Goal: Transaction & Acquisition: Purchase product/service

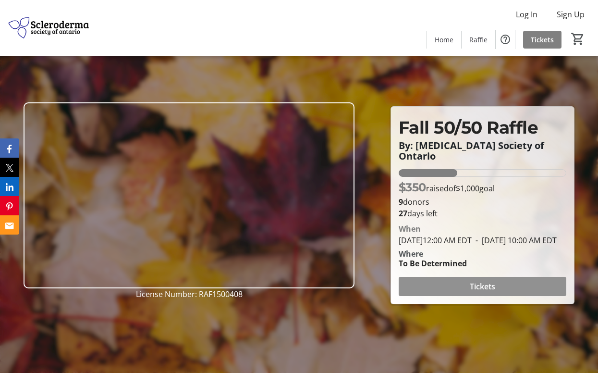
click at [478, 288] on span "Tickets" at bounding box center [482, 286] width 25 height 12
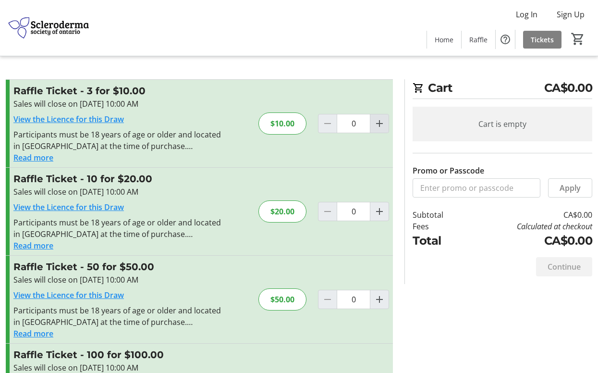
click at [379, 121] on mat-icon "Increment by one" at bounding box center [380, 124] width 12 height 12
type input "1"
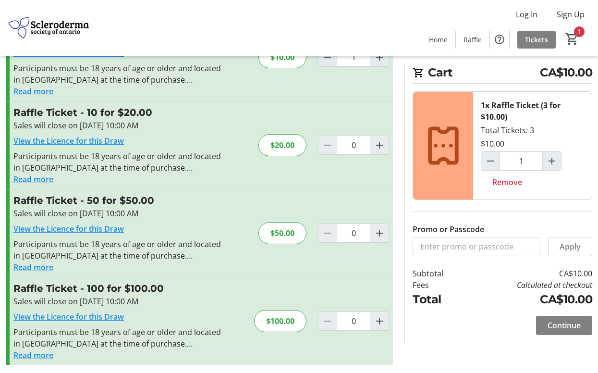
scroll to position [70, 0]
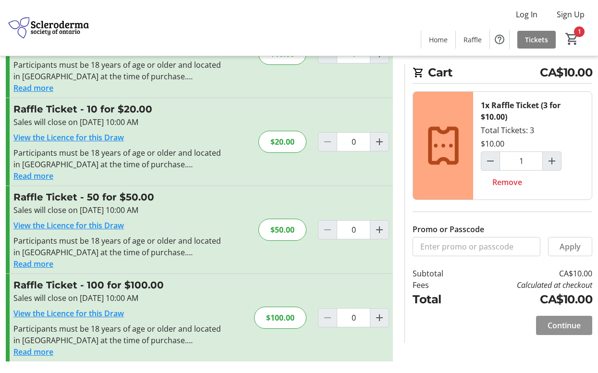
click at [556, 326] on span "Continue" at bounding box center [563, 325] width 33 height 12
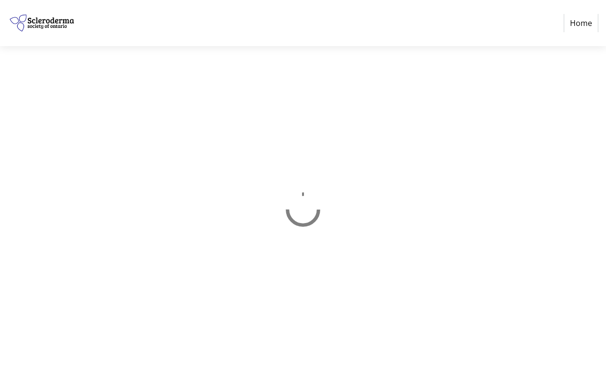
select select "CA"
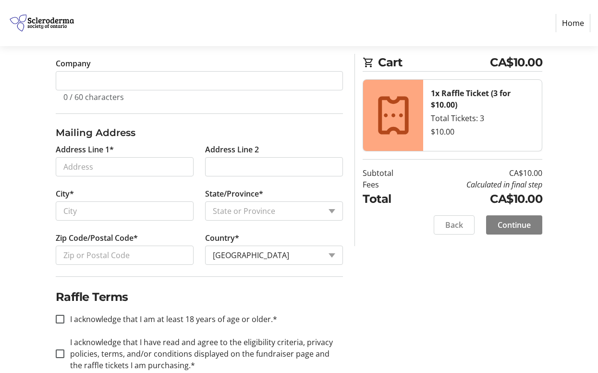
scroll to position [338, 0]
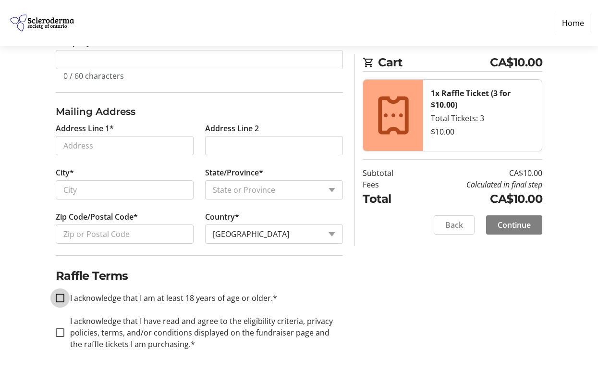
click at [60, 297] on input "I acknowledge that I am at least 18 years of age or older.*" at bounding box center [60, 297] width 9 height 9
checkbox input "true"
click at [58, 331] on input "I acknowledge that I have read and agree to the eligibility criteria, privacy p…" at bounding box center [60, 332] width 9 height 9
checkbox input "true"
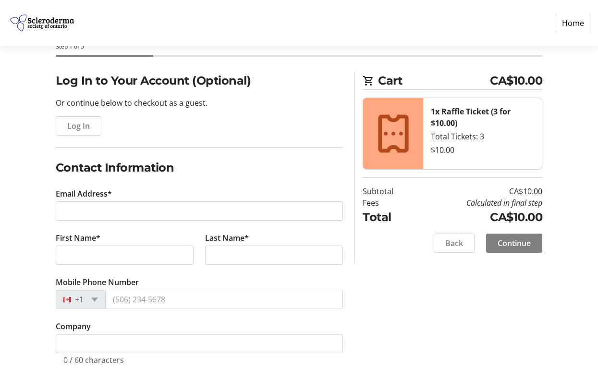
scroll to position [0, 0]
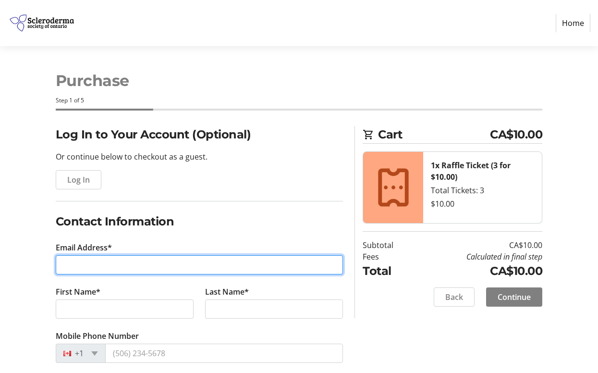
click at [77, 265] on input "Email Address*" at bounding box center [200, 264] width 288 height 19
type input "[EMAIL_ADDRESS][DOMAIN_NAME]"
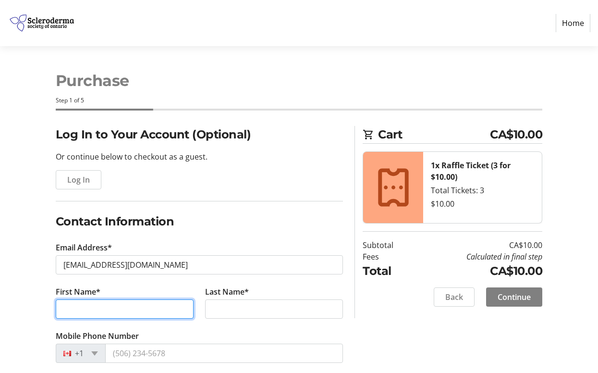
type input "[PERSON_NAME]"
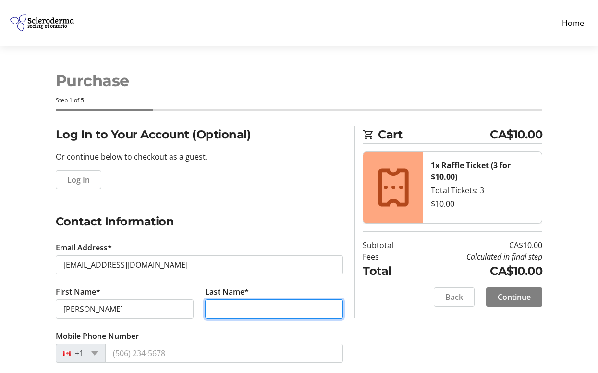
type input "[PERSON_NAME]"
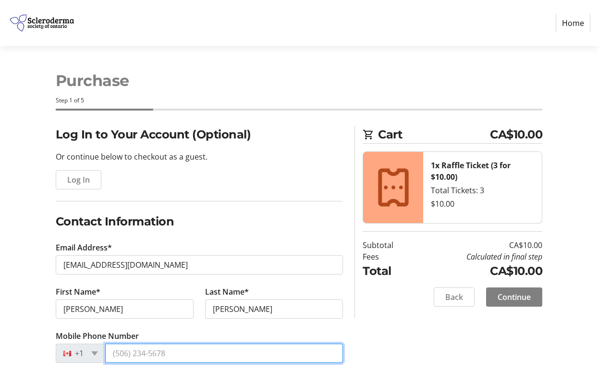
type input "5195297871"
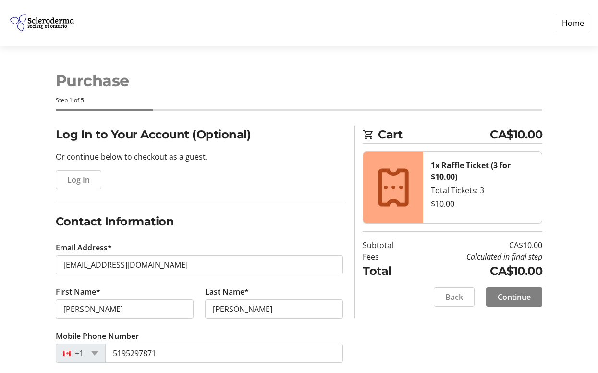
type input "36783"
type input "BELGRAVE RD"
type input "LUCKNOW"
select select "ON"
type input "N0G2H0"
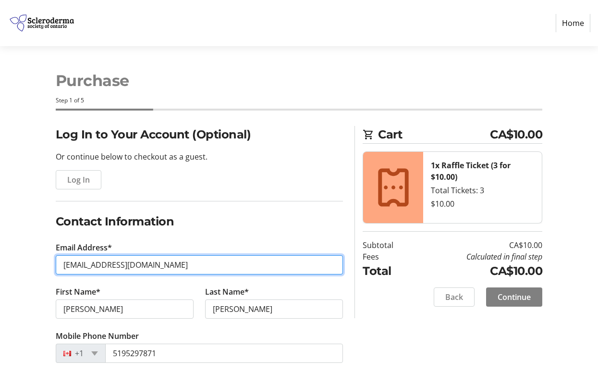
click at [71, 261] on input "[EMAIL_ADDRESS][DOMAIN_NAME]" at bounding box center [200, 264] width 288 height 19
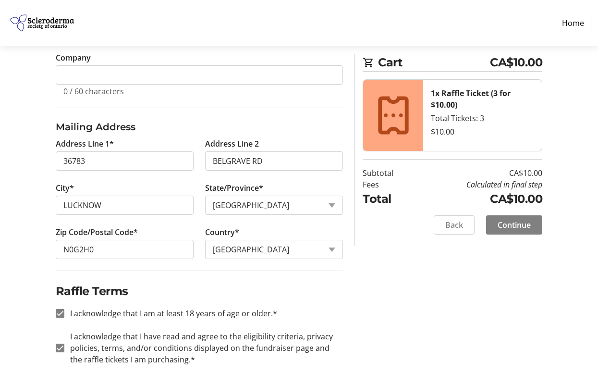
scroll to position [338, 0]
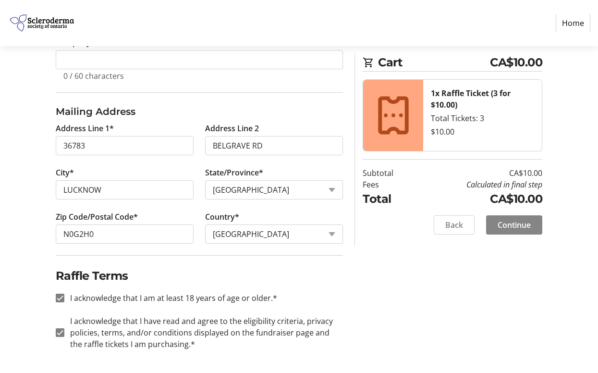
type input "[EMAIL_ADDRESS][DOMAIN_NAME]"
click at [500, 225] on span "Continue" at bounding box center [513, 225] width 33 height 12
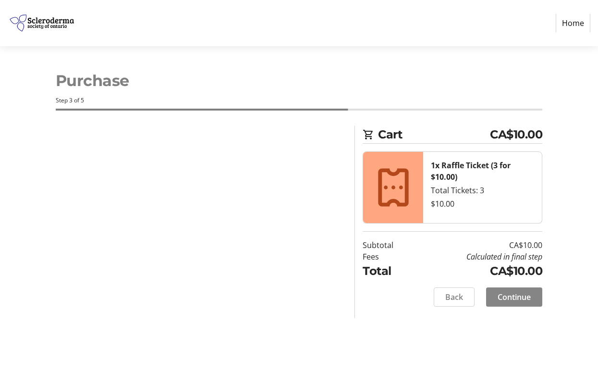
scroll to position [0, 0]
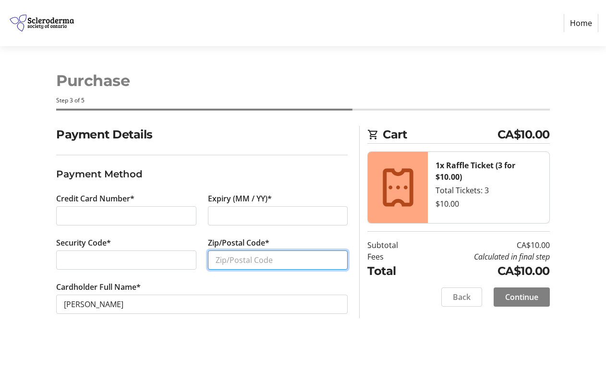
click at [228, 259] on input "Zip/Postal Code*" at bounding box center [278, 259] width 140 height 19
type input "N0G 2H0"
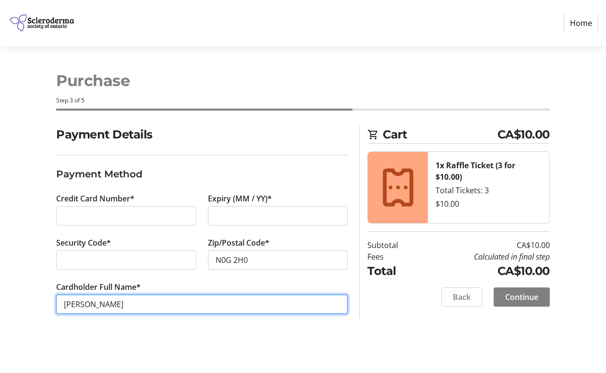
click at [63, 304] on input "[PERSON_NAME]" at bounding box center [201, 303] width 291 height 19
type input "[PERSON_NAME]"
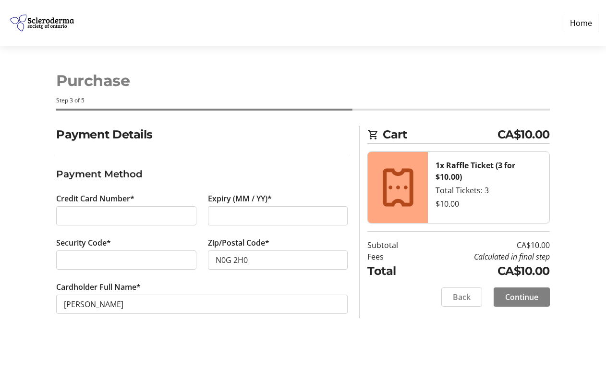
click at [304, 338] on div "Purchase Step 3 of 5 Cart CA$10.00 1x Raffle Ticket (3 for $10.00) Total Ticket…" at bounding box center [303, 209] width 606 height 326
click at [523, 293] on span "Continue" at bounding box center [521, 297] width 33 height 12
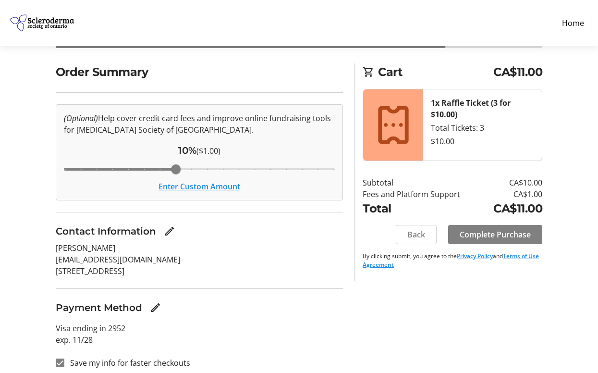
scroll to position [70, 0]
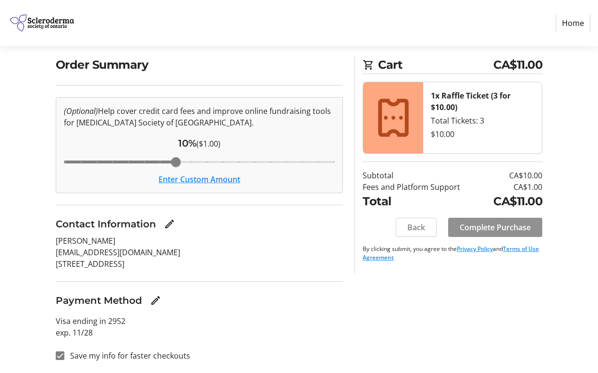
click at [506, 227] on span "Complete Purchase" at bounding box center [494, 227] width 71 height 12
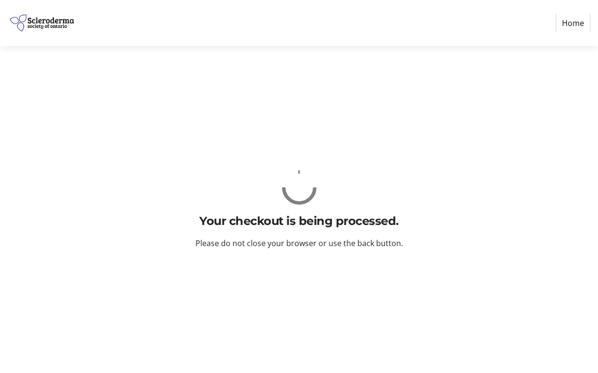
scroll to position [0, 0]
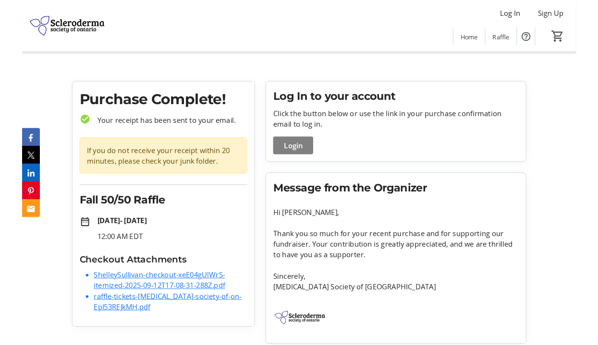
scroll to position [6, 0]
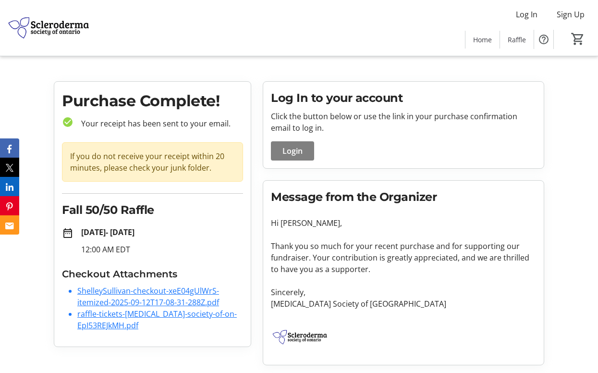
click at [159, 290] on link "ShelleySullivan-checkout-xeE04gUlWrS-itemized-2025-09-12T17-08-31-288Z.pdf" at bounding box center [148, 296] width 142 height 22
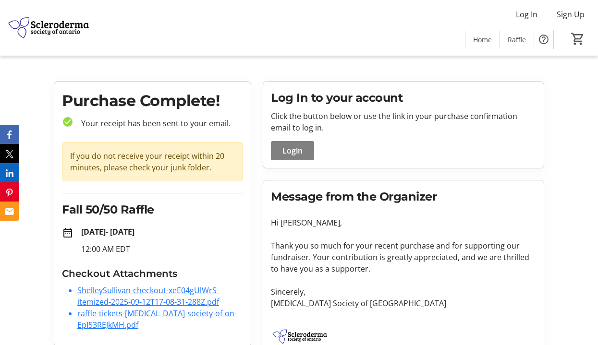
click at [99, 315] on link "raffle-tickets-[MEDICAL_DATA]-society-of-on-EpI53REJkMH.pdf" at bounding box center [156, 319] width 159 height 22
click at [95, 315] on link "raffle-tickets-[MEDICAL_DATA]-society-of-on-EpI53REJkMH.pdf" at bounding box center [156, 319] width 159 height 22
